Goal: Find specific page/section: Find specific page/section

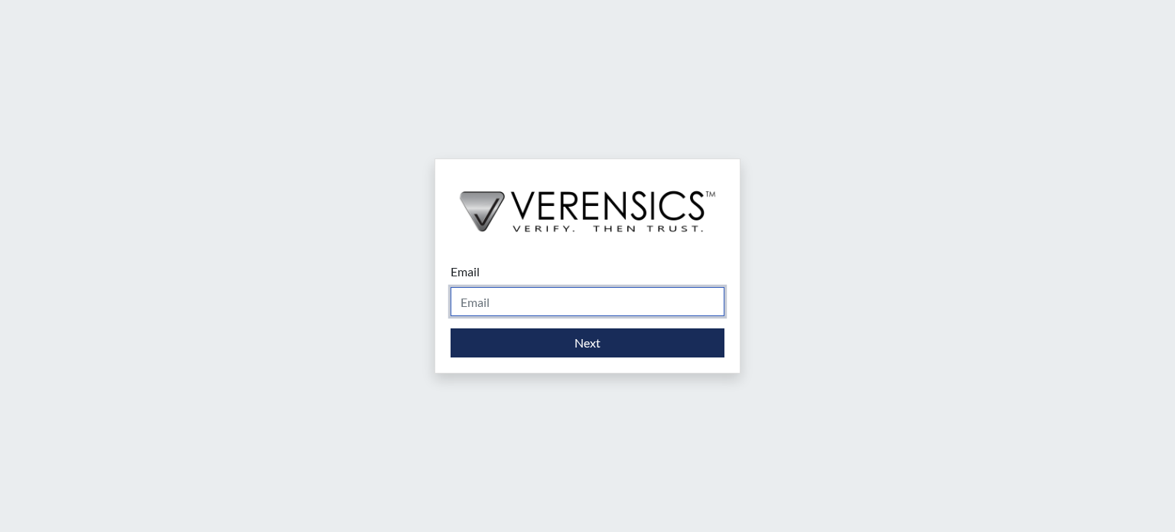
click at [545, 303] on input "Email" at bounding box center [588, 301] width 274 height 29
type input "[EMAIL_ADDRESS][DOMAIN_NAME]"
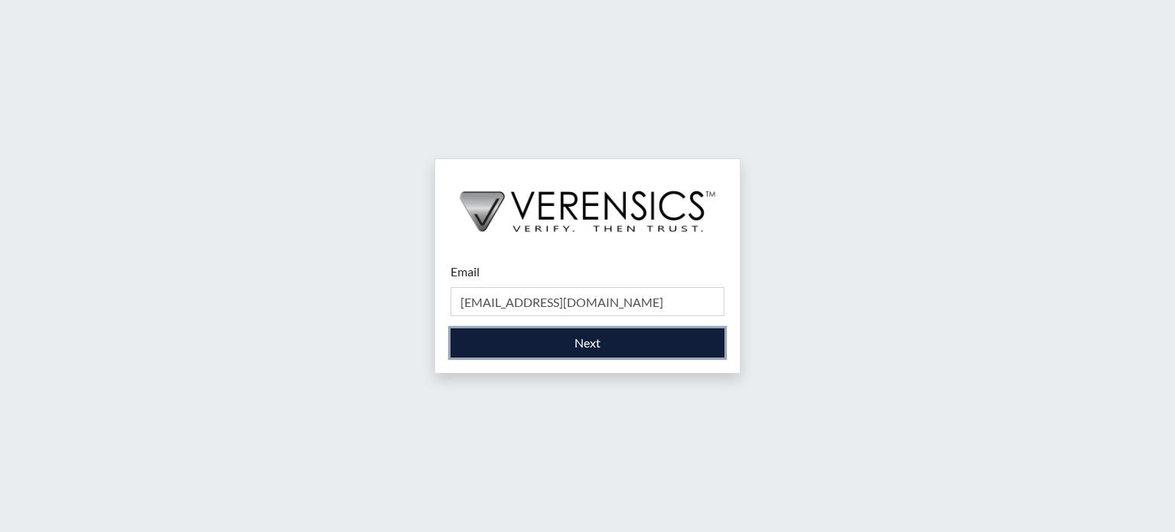
click at [501, 348] on button "Next" at bounding box center [588, 342] width 274 height 29
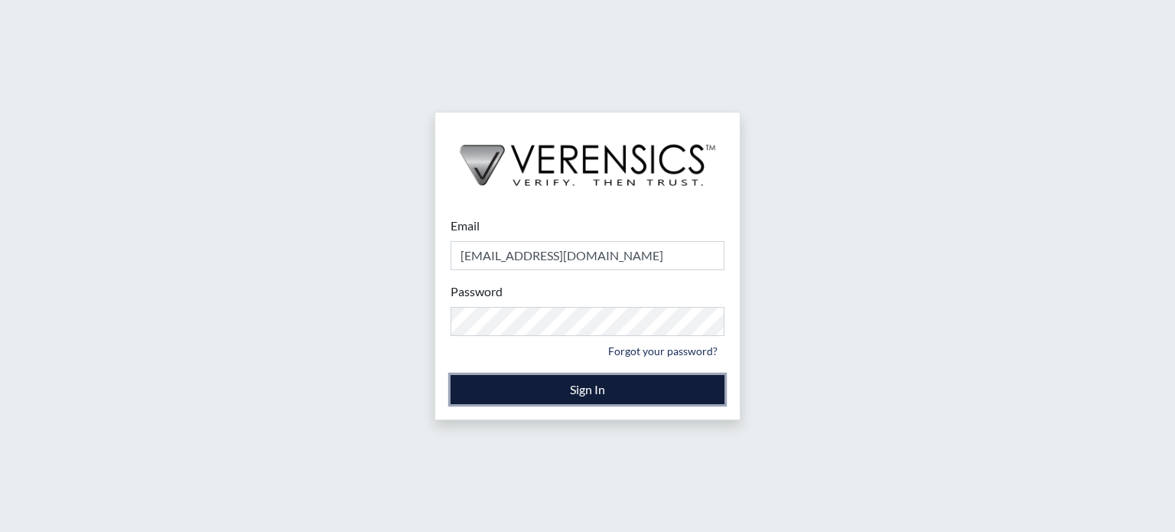
click at [637, 387] on button "Sign In" at bounding box center [588, 389] width 274 height 29
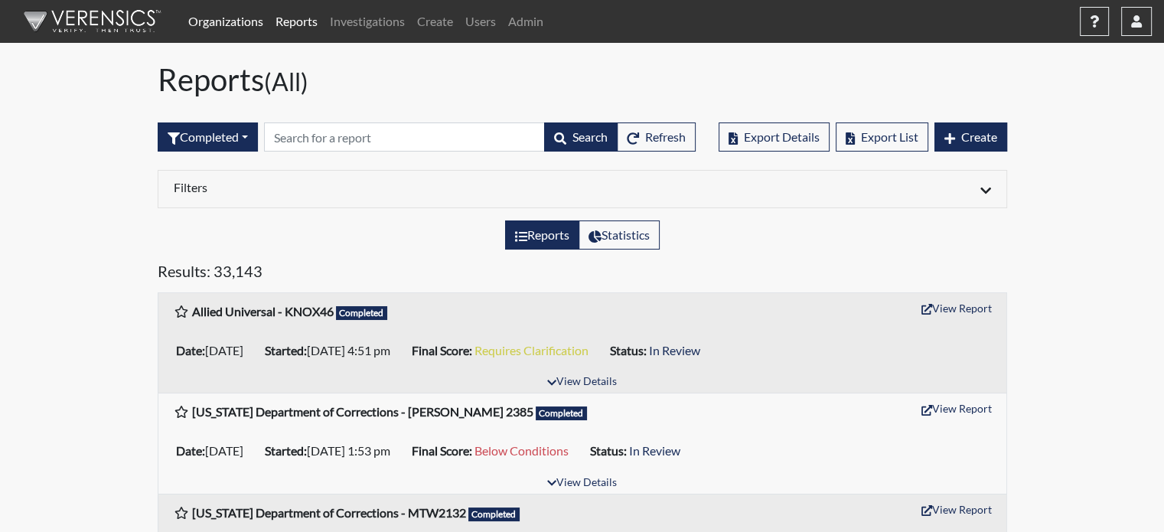
click at [251, 24] on link "Organizations" at bounding box center [225, 21] width 87 height 31
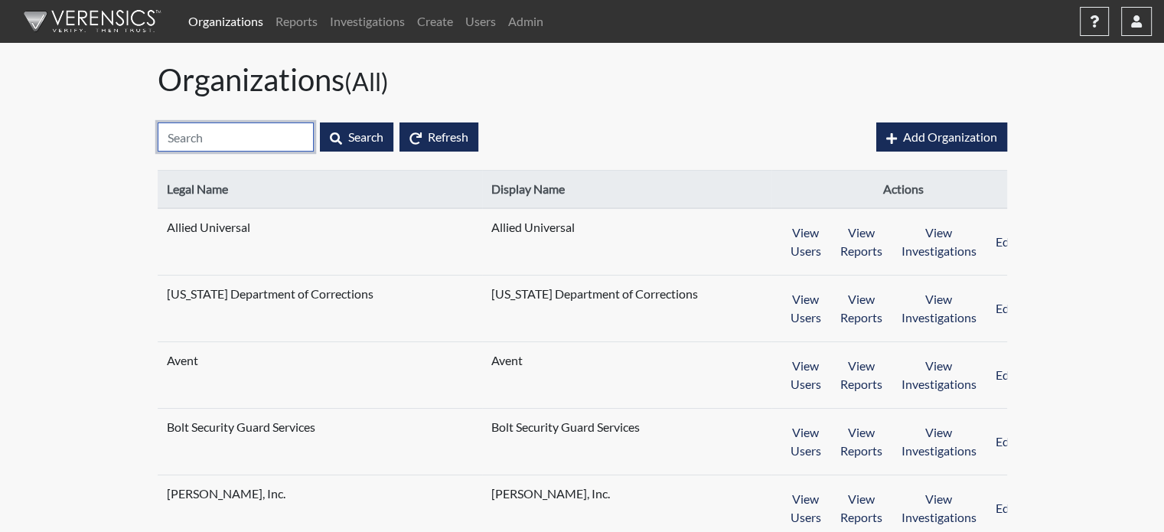
click at [278, 137] on input "text" at bounding box center [236, 136] width 156 height 29
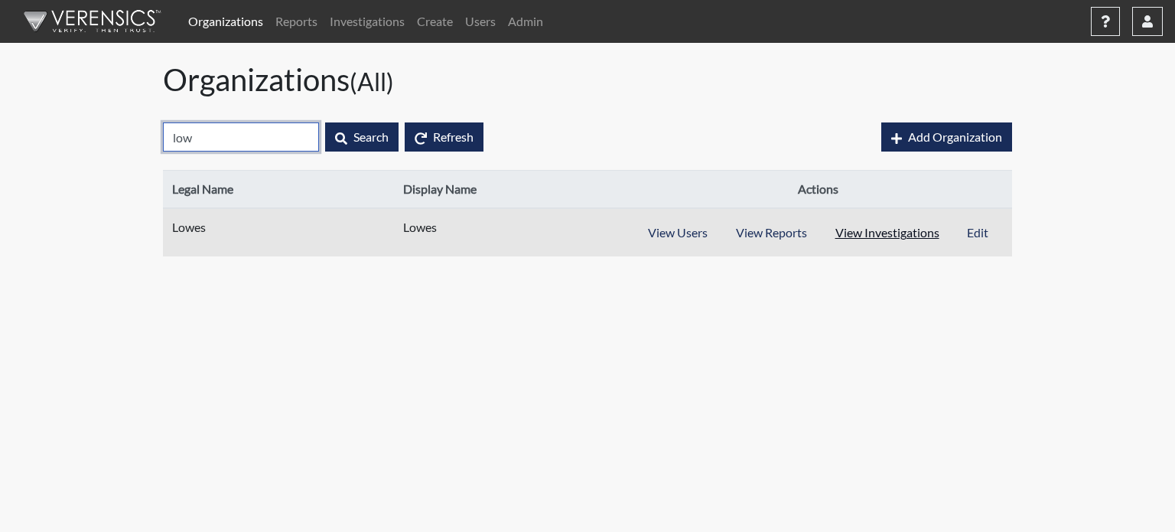
type input "low"
click at [891, 242] on button "View Investigations" at bounding box center [887, 232] width 133 height 29
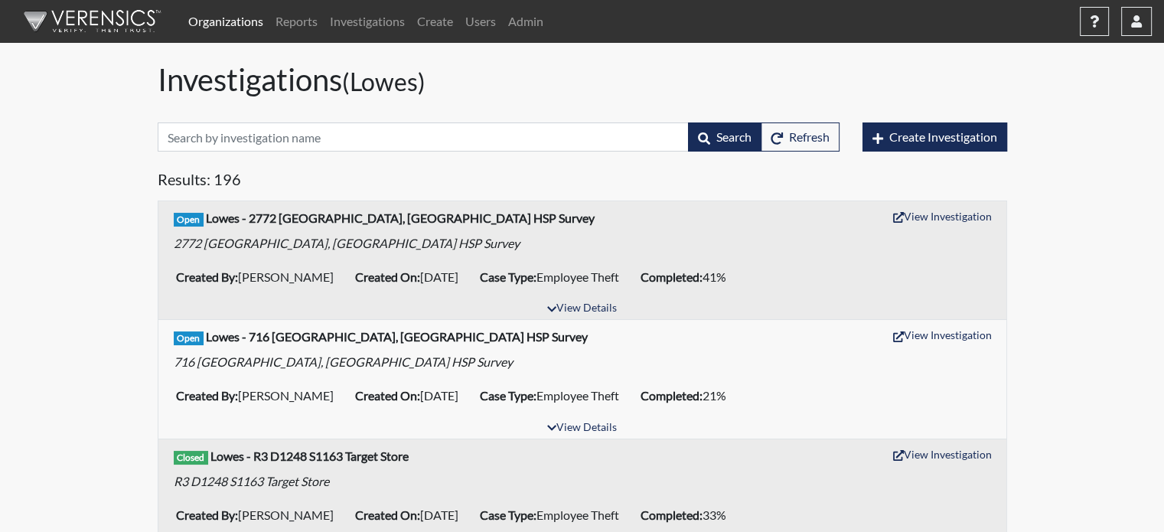
drag, startPoint x: 349, startPoint y: 83, endPoint x: 151, endPoint y: 87, distance: 197.4
click at [151, 87] on div "Investigations (Lowes)" at bounding box center [582, 82] width 872 height 43
click at [413, 79] on small "(Lowes)" at bounding box center [383, 82] width 83 height 30
drag, startPoint x: 444, startPoint y: 90, endPoint x: 349, endPoint y: 90, distance: 94.9
click at [349, 90] on h1 "Investigations (Lowes)" at bounding box center [582, 79] width 849 height 37
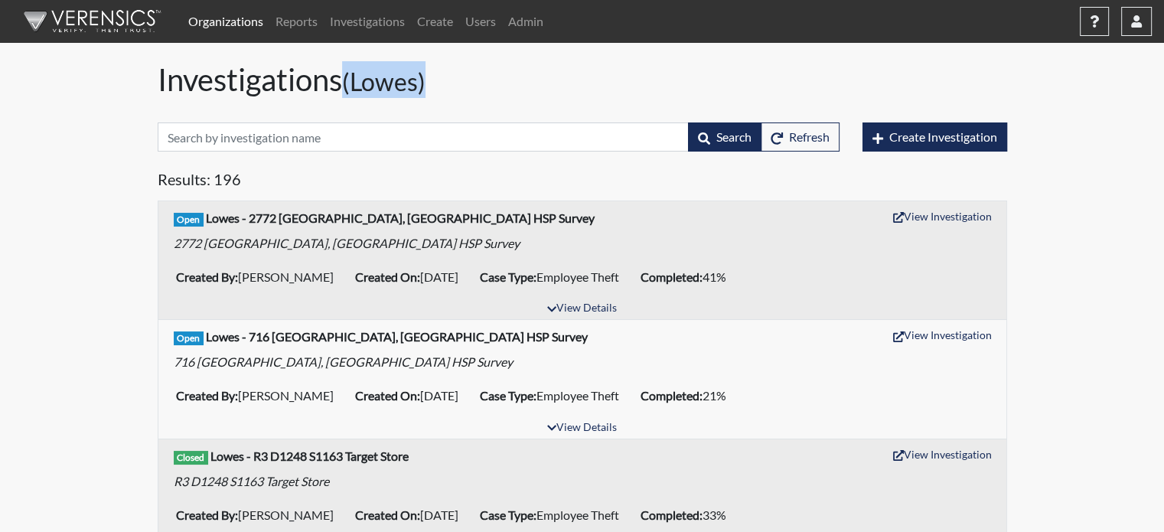
click at [460, 87] on h1 "Investigations (Lowes)" at bounding box center [582, 79] width 849 height 37
drag, startPoint x: 153, startPoint y: 89, endPoint x: 346, endPoint y: 81, distance: 192.9
click at [346, 81] on div "Investigations (Lowes)" at bounding box center [582, 82] width 872 height 43
drag, startPoint x: 365, startPoint y: 86, endPoint x: 376, endPoint y: 87, distance: 11.6
click at [369, 87] on small "(Lowes)" at bounding box center [383, 82] width 83 height 30
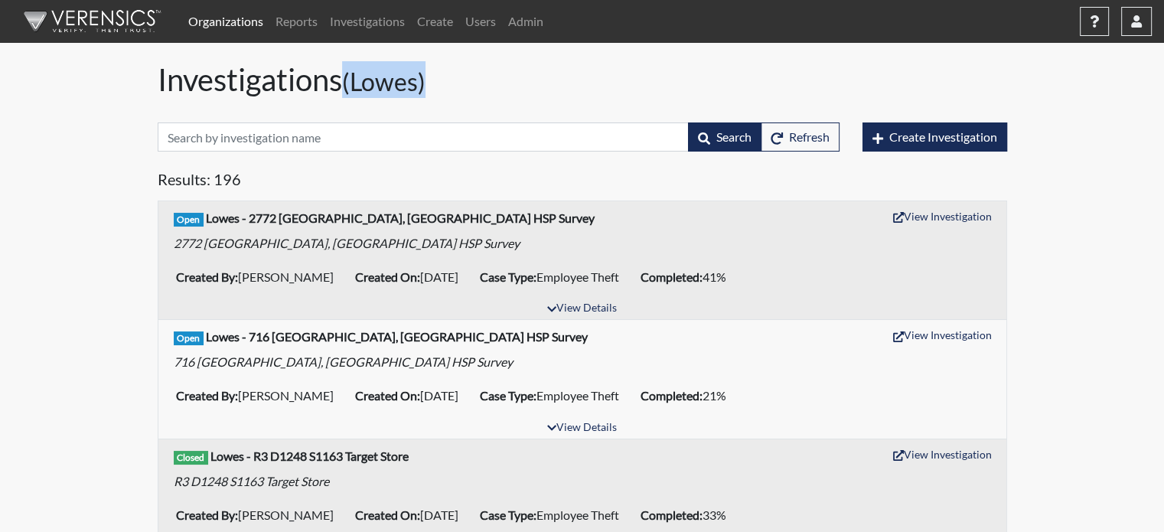
drag, startPoint x: 414, startPoint y: 86, endPoint x: 353, endPoint y: 78, distance: 61.7
click at [353, 78] on h1 "Investigations (Lowes)" at bounding box center [582, 79] width 849 height 37
click at [333, 80] on h1 "Investigations (Lowes)" at bounding box center [582, 79] width 849 height 37
click at [291, 30] on link "Reports" at bounding box center [296, 21] width 54 height 31
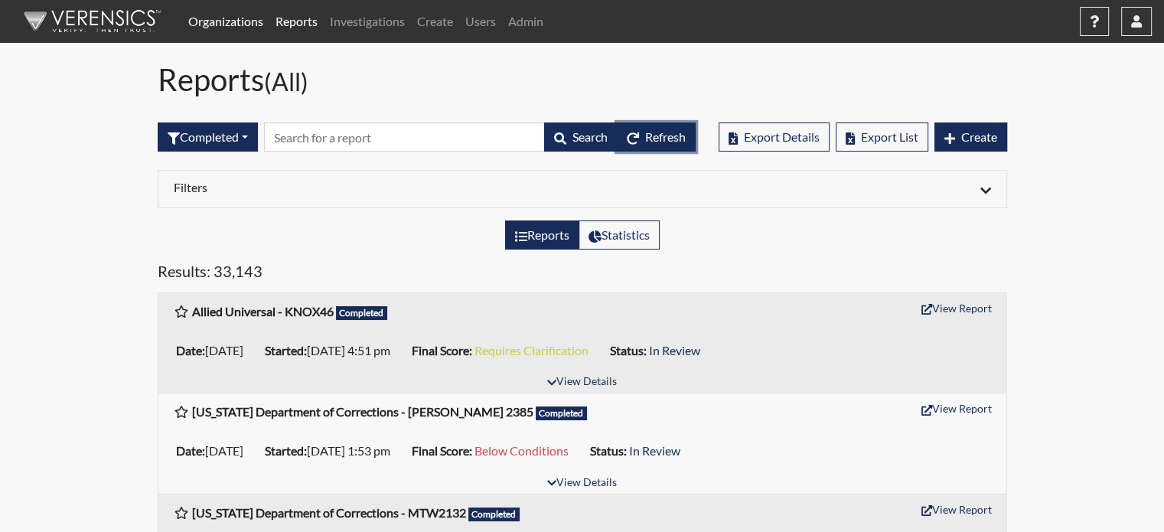
click at [671, 137] on span "Refresh" at bounding box center [665, 136] width 41 height 15
click at [971, 190] on div at bounding box center [792, 189] width 420 height 18
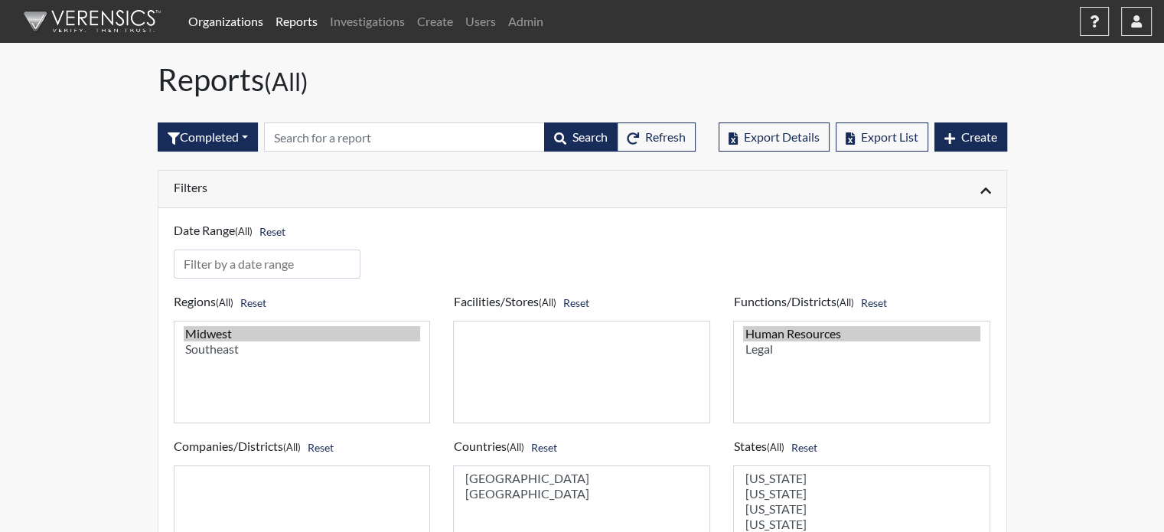
click at [988, 193] on icon at bounding box center [985, 190] width 11 height 12
